Goal: Navigation & Orientation: Find specific page/section

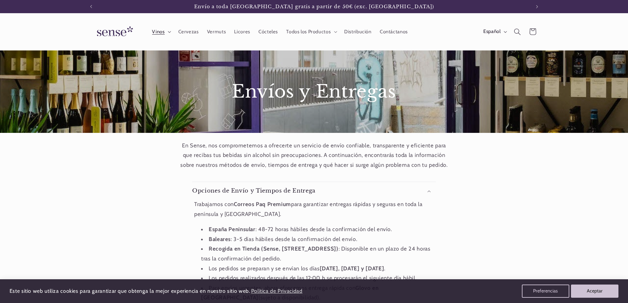
click at [171, 32] on icon at bounding box center [169, 32] width 3 height 2
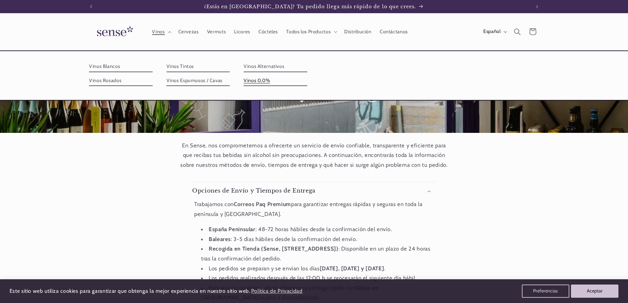
click at [254, 80] on link "Vinos 0,0%" at bounding box center [276, 80] width 64 height 11
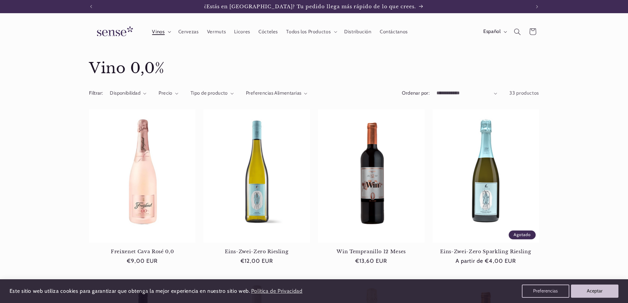
click at [170, 32] on icon at bounding box center [169, 32] width 3 height 2
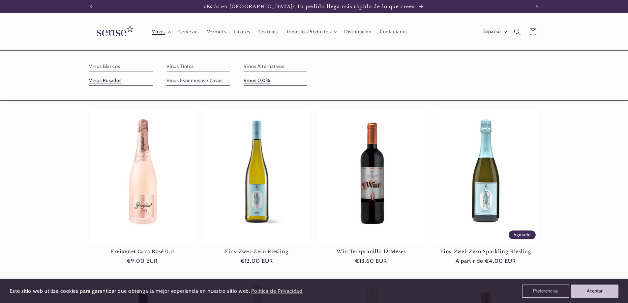
click at [115, 81] on link "Vinos Rosados" at bounding box center [121, 80] width 64 height 11
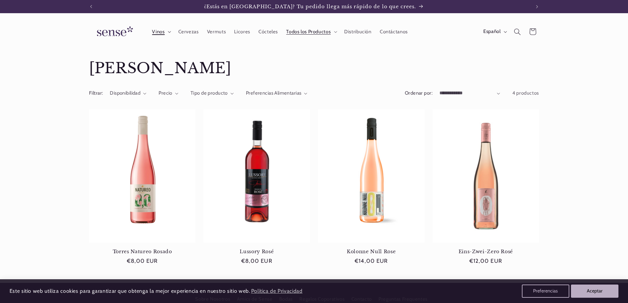
click at [168, 32] on icon at bounding box center [169, 32] width 3 height 2
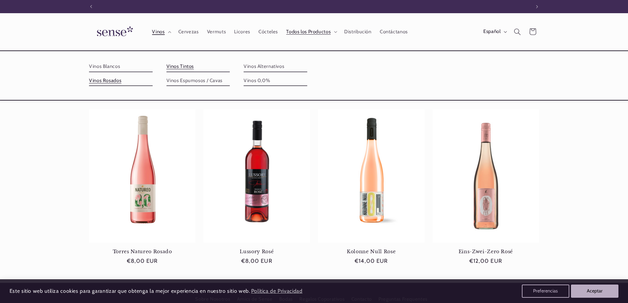
scroll to position [0, 439]
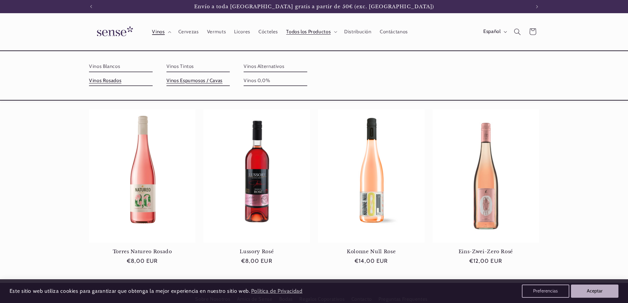
click at [190, 80] on link "Vinos Espumosos / Cavas" at bounding box center [198, 80] width 64 height 11
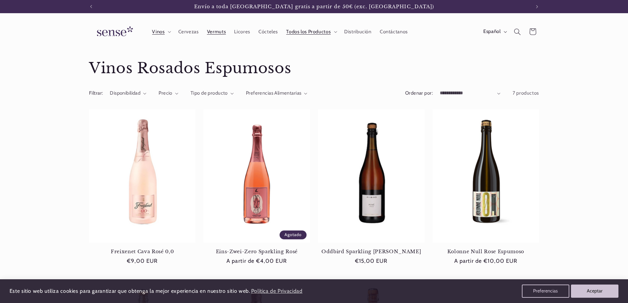
click at [219, 31] on span "Vermuts" at bounding box center [216, 32] width 19 height 6
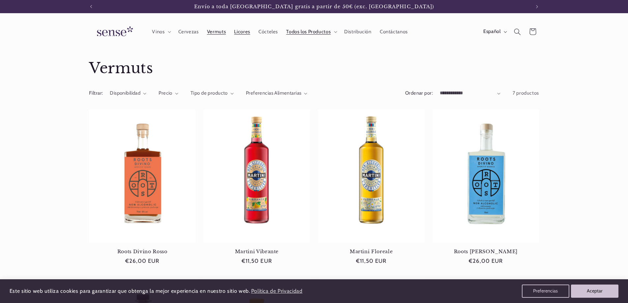
click at [242, 32] on span "Licores" at bounding box center [242, 32] width 16 height 6
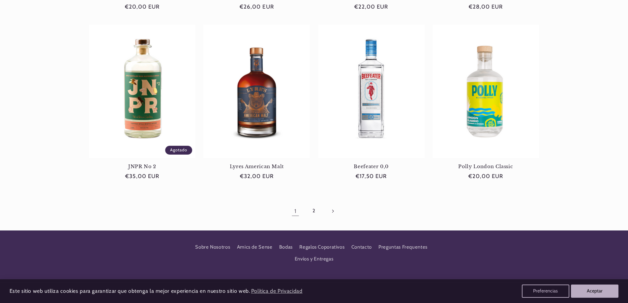
scroll to position [0, 439]
click at [313, 211] on link "2" at bounding box center [313, 210] width 15 height 15
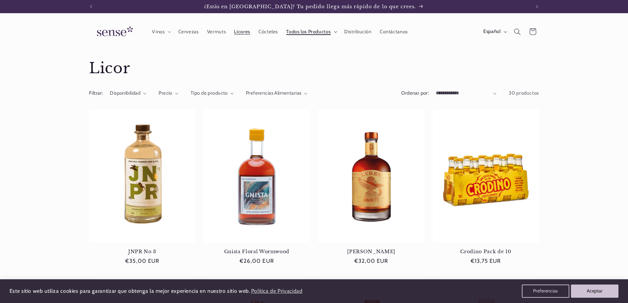
click at [336, 31] on summary "Todos los Productos" at bounding box center [311, 31] width 58 height 14
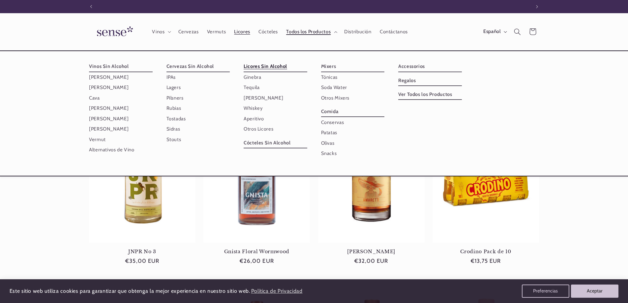
scroll to position [0, 439]
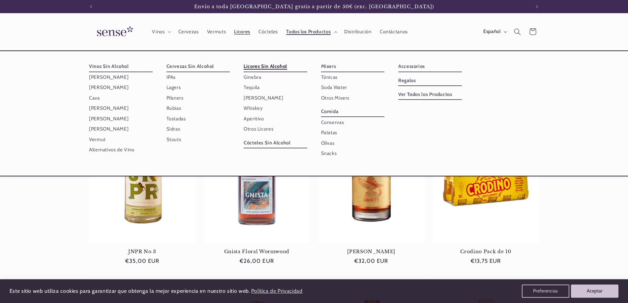
click at [266, 66] on link "Licores Sin Alcohol" at bounding box center [276, 66] width 64 height 11
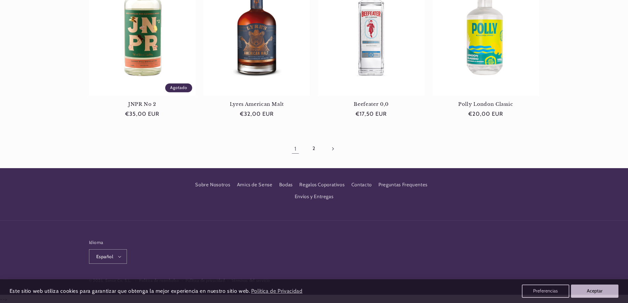
scroll to position [657, 0]
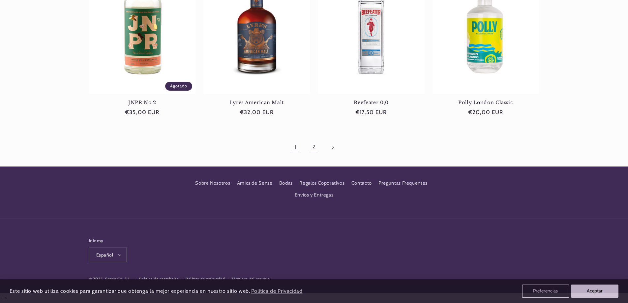
click at [316, 149] on link "2" at bounding box center [313, 146] width 15 height 15
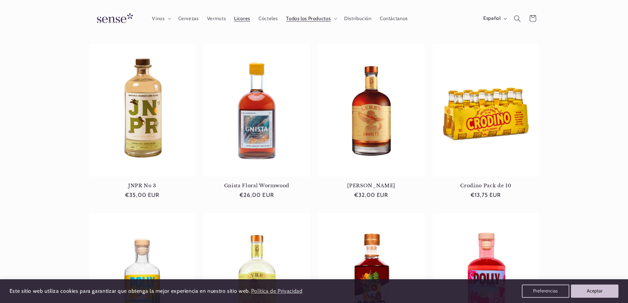
scroll to position [0, 439]
click at [270, 17] on span "Cócteles" at bounding box center [267, 18] width 19 height 6
